Goal: Task Accomplishment & Management: Manage account settings

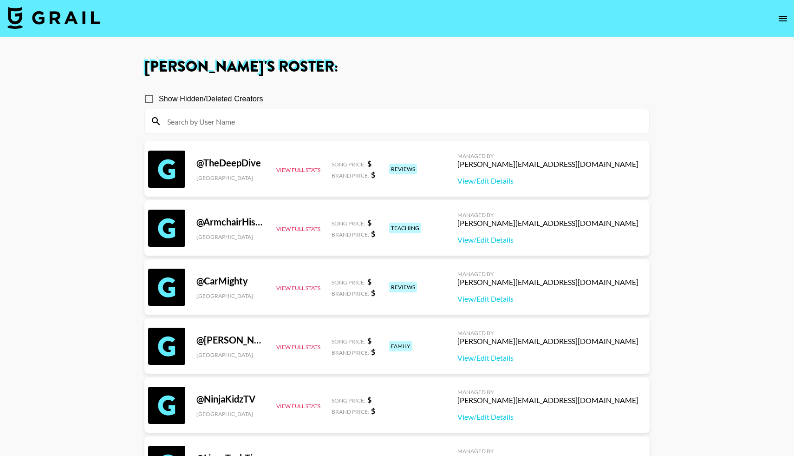
click at [51, 19] on img at bounding box center [53, 18] width 93 height 22
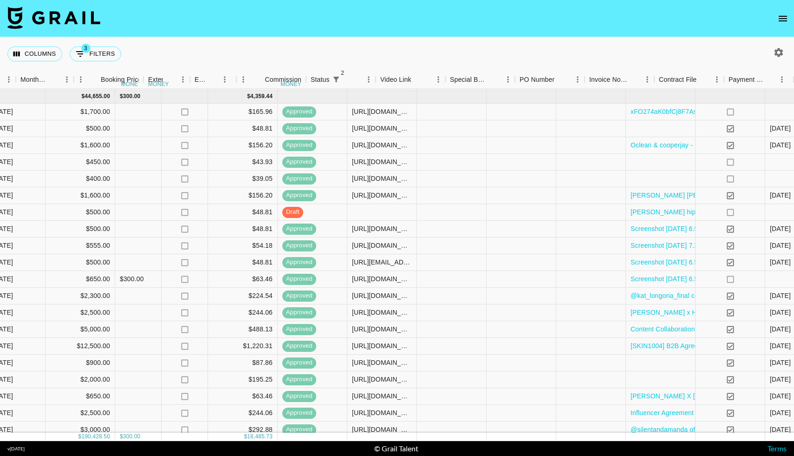
scroll to position [263, 736]
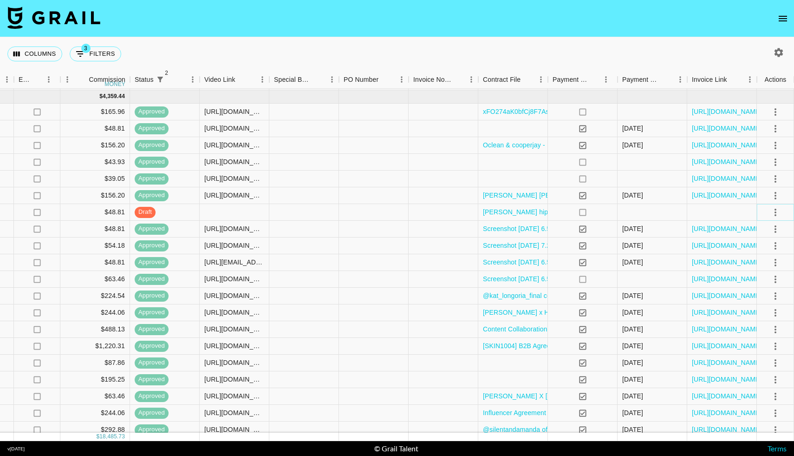
click at [777, 210] on icon "select merge strategy" at bounding box center [775, 212] width 11 height 11
click at [670, 210] on div at bounding box center [653, 212] width 70 height 17
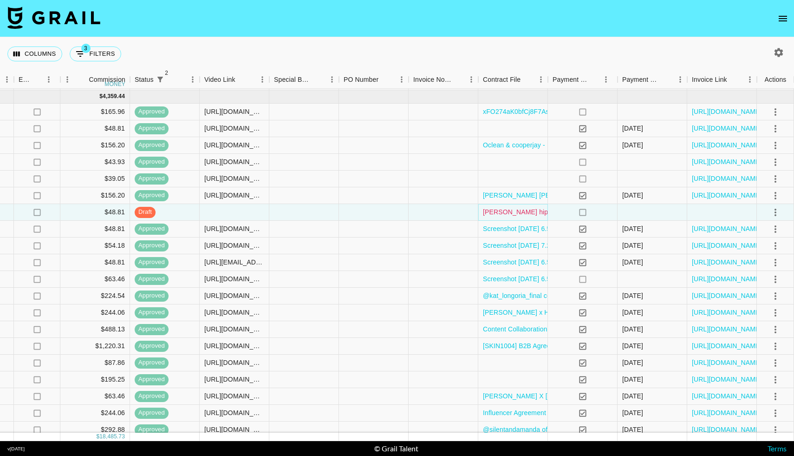
click at [529, 216] on link "[PERSON_NAME] hiphop_dancer06(Ordifen)-GSMSKOL.pdf" at bounding box center [573, 211] width 180 height 9
click at [774, 213] on icon "select merge strategy" at bounding box center [775, 212] width 11 height 11
click at [748, 281] on li "Cancel" at bounding box center [764, 282] width 60 height 17
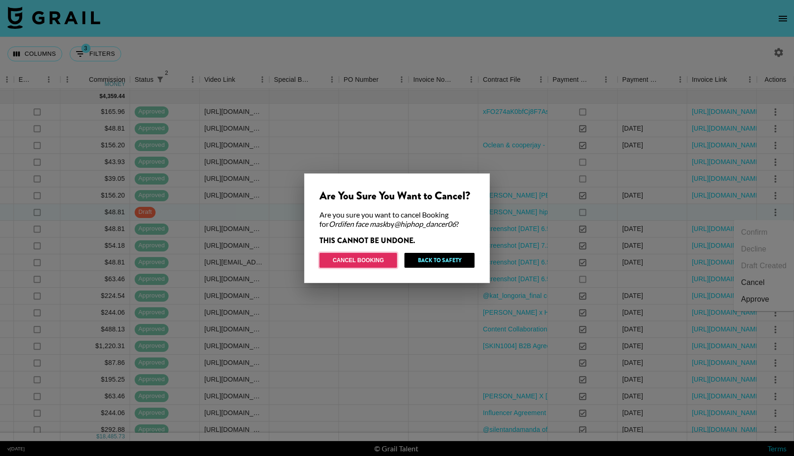
click at [371, 256] on button "Cancel Booking" at bounding box center [359, 260] width 78 height 15
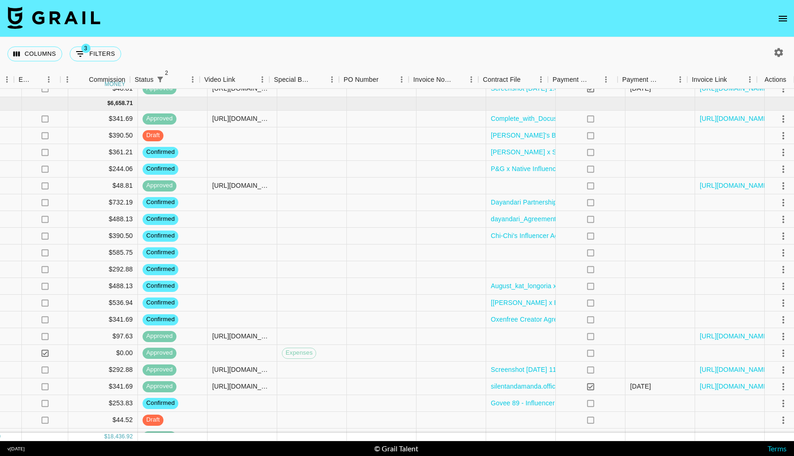
scroll to position [1135, 736]
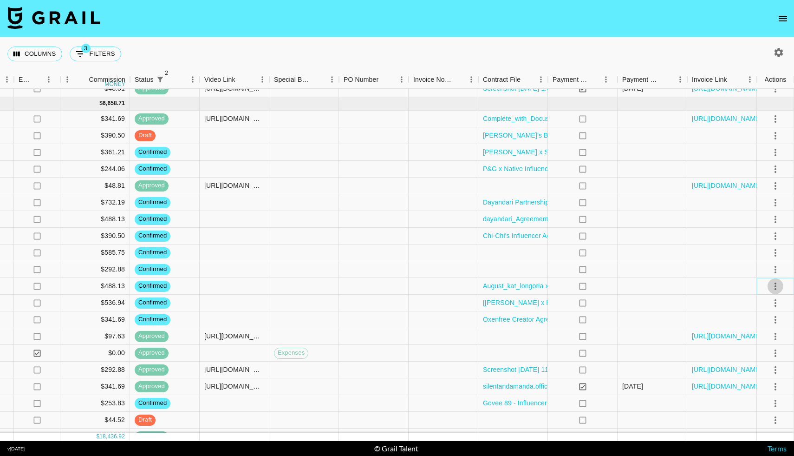
click at [770, 286] on icon "select merge strategy" at bounding box center [775, 286] width 11 height 11
click at [749, 336] on li "Draft Created" at bounding box center [764, 339] width 60 height 17
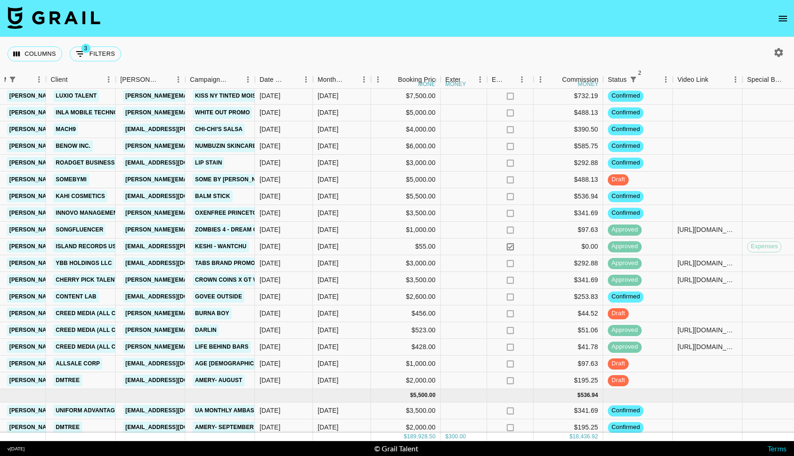
scroll to position [1252, 263]
